Goal: Task Accomplishment & Management: Manage account settings

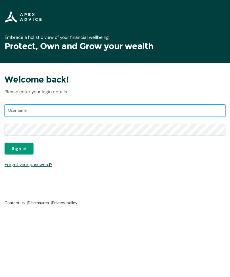
click at [63, 107] on input "Username" at bounding box center [115, 110] width 220 height 12
type input "[PERSON_NAME]"
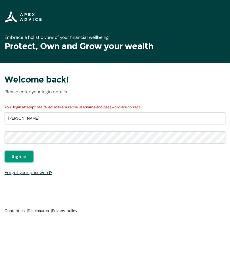
click at [20, 149] on div "Password" at bounding box center [115, 140] width 220 height 19
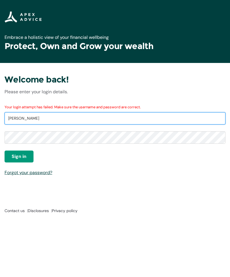
click at [55, 118] on input "Kelvin Holden" at bounding box center [115, 118] width 220 height 12
click at [42, 119] on input "Kelvin Holden" at bounding box center [115, 118] width 220 height 12
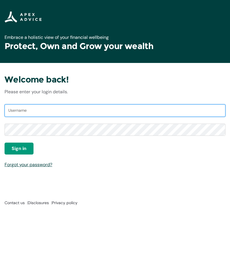
click at [39, 107] on input "Username" at bounding box center [115, 110] width 220 height 12
type input "Kelvinholden@xtra.co.nz"
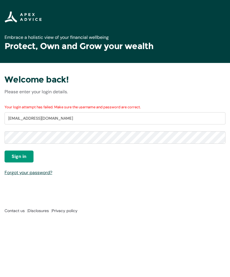
click at [80, 164] on div "Your login attempt has failed. Make sure the username and password are correct.…" at bounding box center [115, 140] width 220 height 72
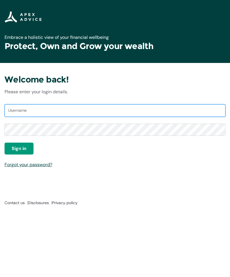
click at [33, 110] on input "Username" at bounding box center [115, 110] width 220 height 12
type input "Kelvinholden@xtra.co.nz"
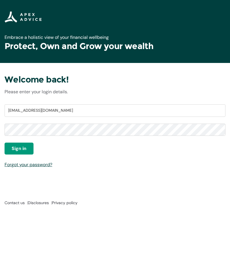
click at [27, 145] on button "Sign in" at bounding box center [19, 149] width 29 height 12
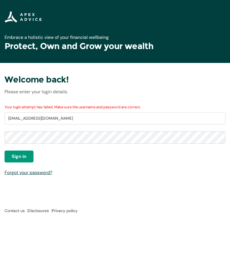
click at [34, 171] on link "Forgot your password?" at bounding box center [29, 172] width 48 height 6
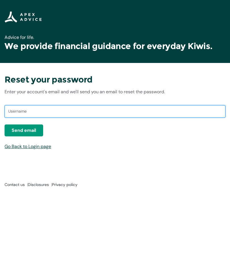
click at [61, 106] on input "text" at bounding box center [115, 111] width 220 height 12
type input "Kelvinholden@xtra.co.nz"
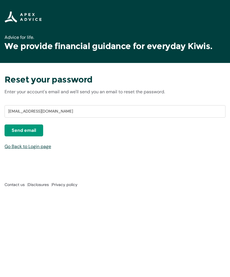
click at [37, 127] on button "Send email" at bounding box center [24, 130] width 39 height 12
